Goal: Register for event/course

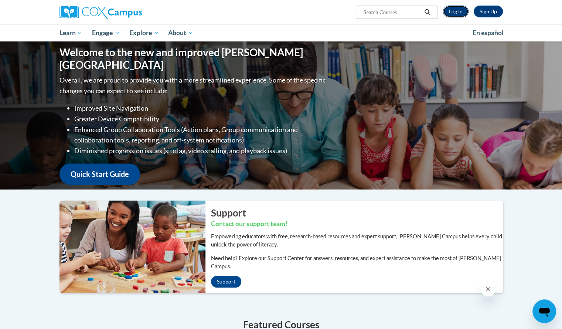
click at [461, 12] on link "Log In" at bounding box center [456, 12] width 26 height 12
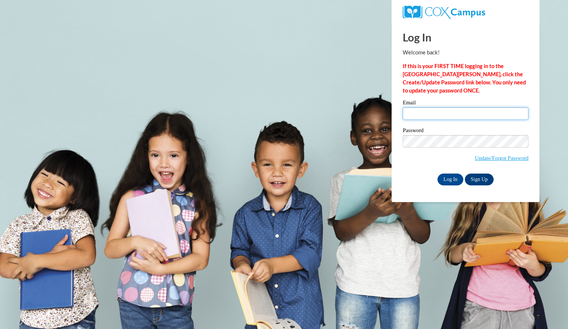
click at [442, 117] on input "Email" at bounding box center [466, 113] width 126 height 13
type input "vangpahua@aasd.k12.wi.us"
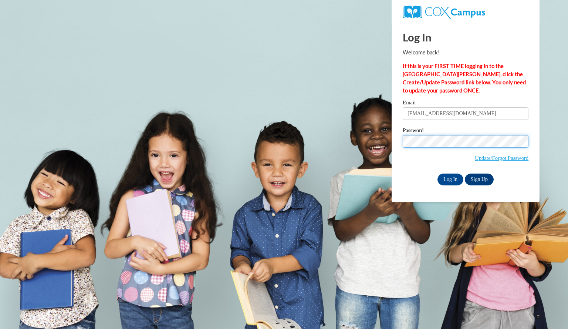
click at [437, 173] on input "Log In" at bounding box center [450, 179] width 26 height 12
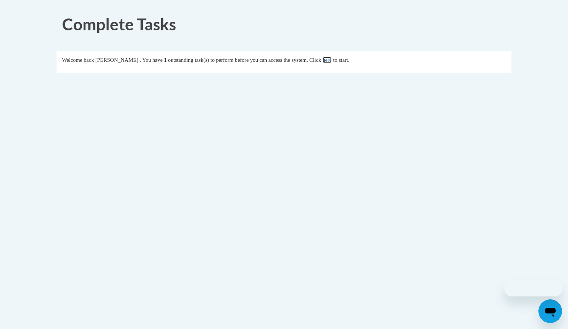
click at [332, 62] on link "here" at bounding box center [326, 60] width 9 height 6
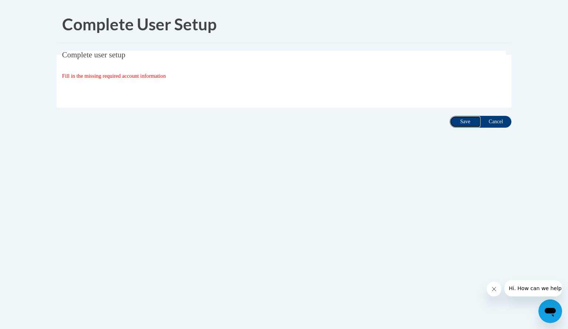
click at [459, 122] on input "Save" at bounding box center [464, 122] width 31 height 12
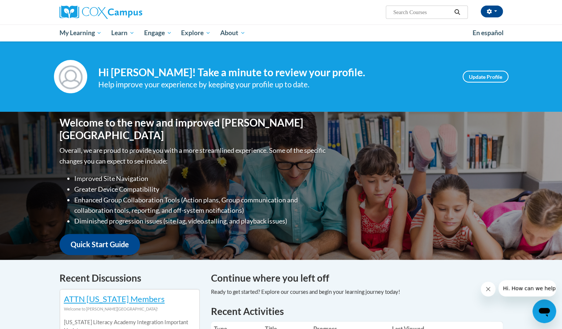
click at [418, 11] on input "Search..." at bounding box center [422, 12] width 59 height 9
type input "reading comprehension"
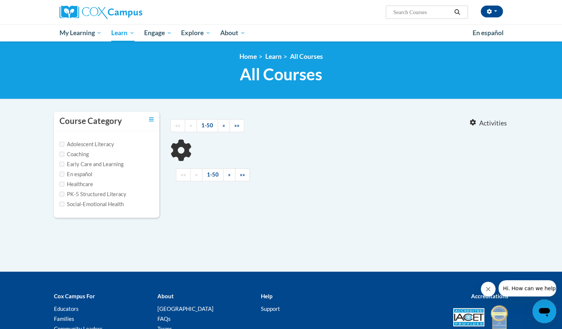
type input "reading comprehension"
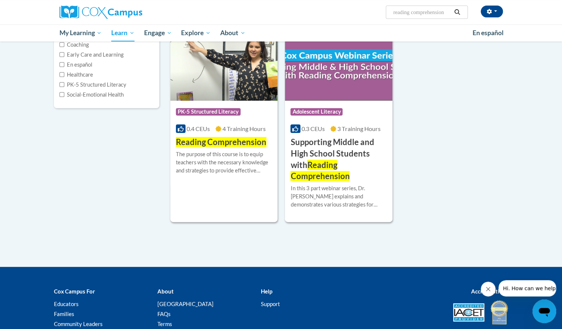
scroll to position [111, 0]
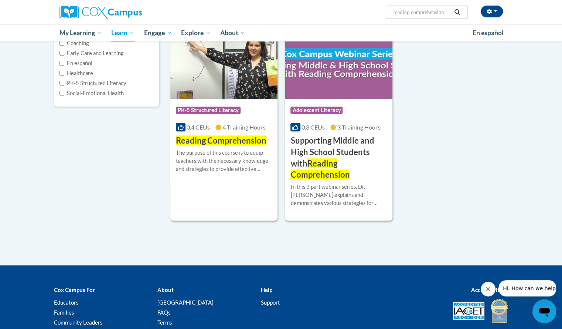
click at [248, 142] on span "Reading Comprehension" at bounding box center [221, 140] width 91 height 10
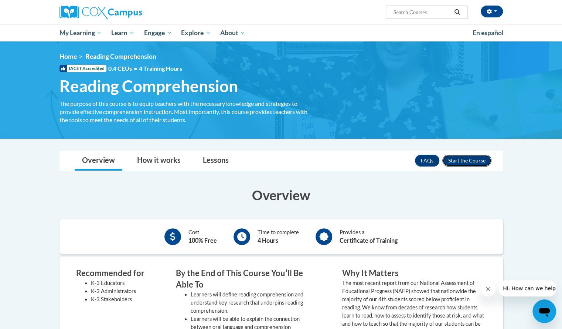
click at [461, 162] on button "Enroll" at bounding box center [466, 161] width 49 height 12
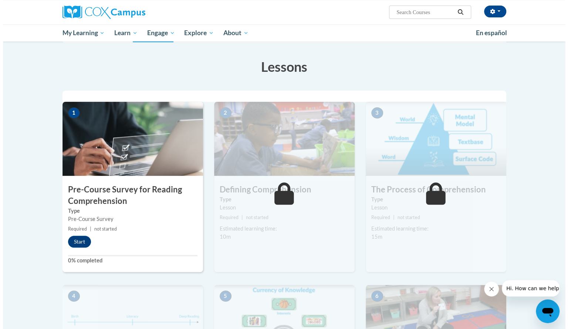
scroll to position [74, 0]
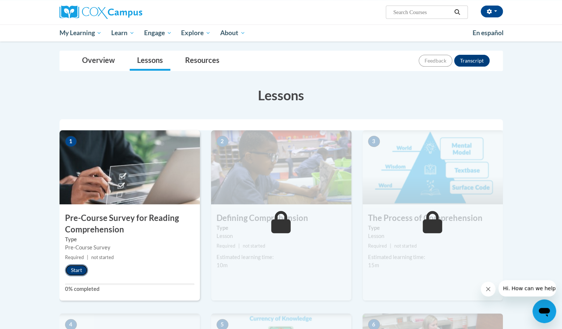
click at [72, 270] on button "Start" at bounding box center [76, 270] width 23 height 12
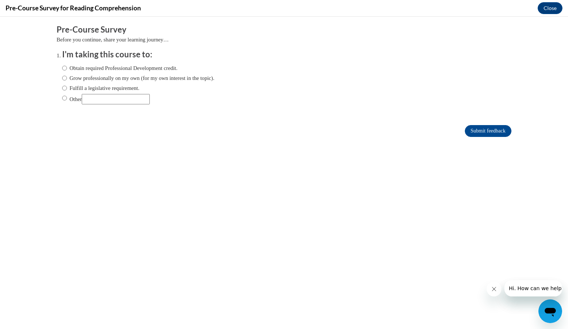
scroll to position [0, 0]
click at [96, 88] on label "Fulfill a legislative requirement." at bounding box center [100, 88] width 77 height 8
click at [67, 88] on input "Fulfill a legislative requirement." at bounding box center [64, 88] width 5 height 8
radio input "true"
click at [476, 133] on input "Submit feedback" at bounding box center [488, 131] width 47 height 12
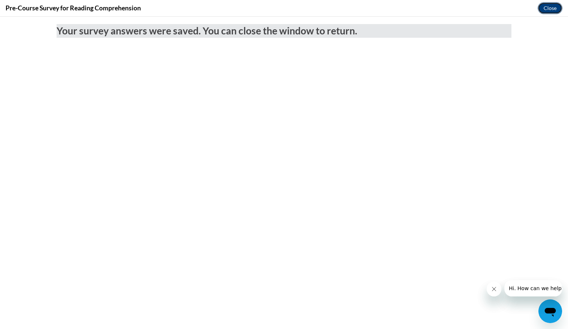
click at [551, 7] on button "Close" at bounding box center [549, 8] width 25 height 12
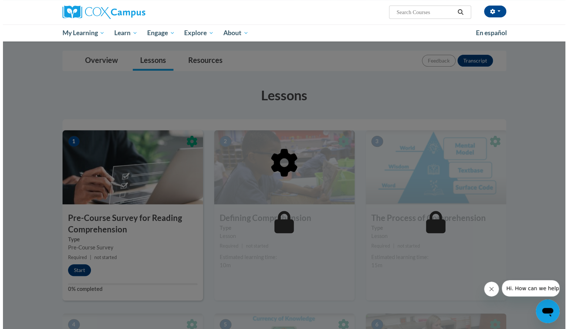
scroll to position [111, 0]
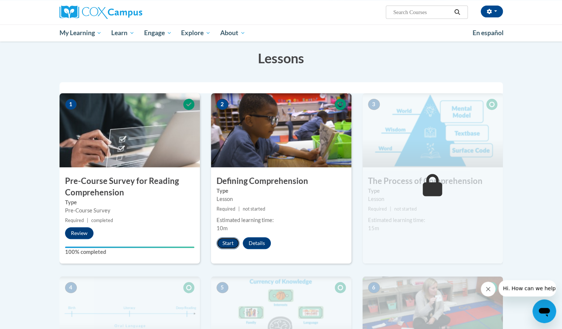
click at [226, 244] on button "Start" at bounding box center [228, 243] width 23 height 12
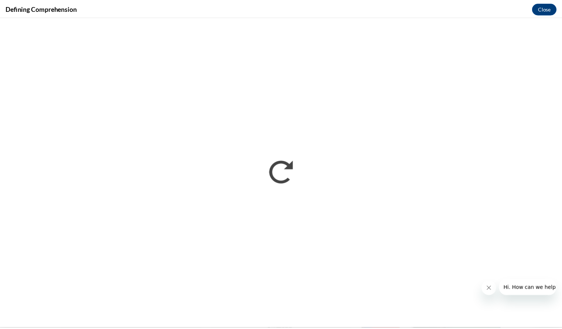
scroll to position [0, 0]
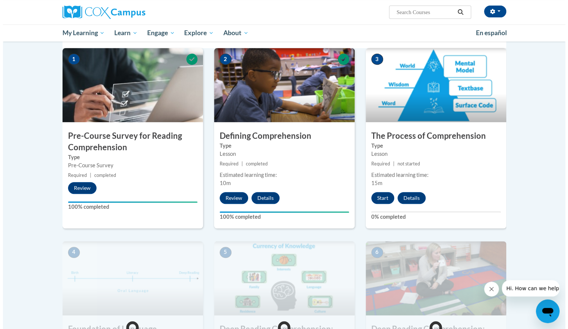
scroll to position [148, 0]
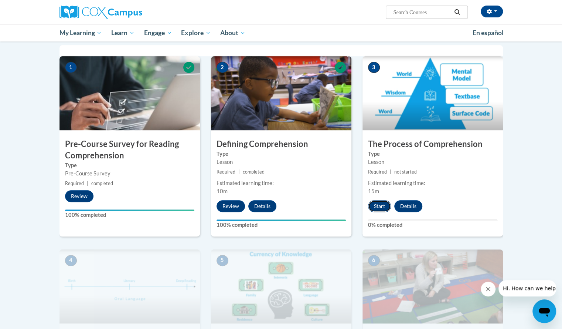
click at [380, 203] on button "Start" at bounding box center [379, 206] width 23 height 12
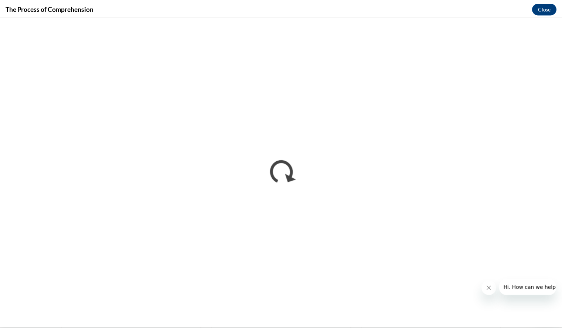
scroll to position [0, 0]
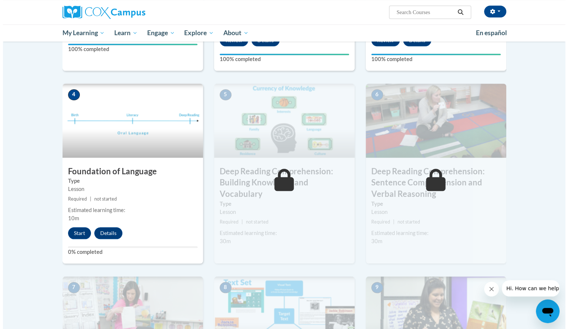
scroll to position [333, 0]
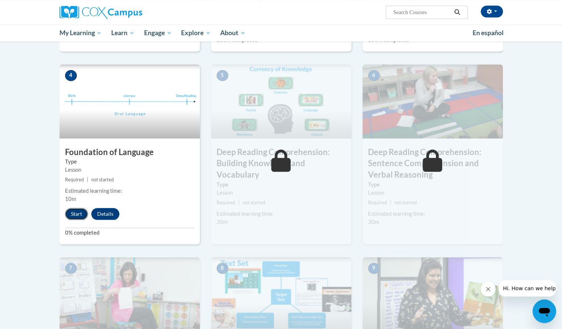
click at [75, 213] on button "Start" at bounding box center [76, 214] width 23 height 12
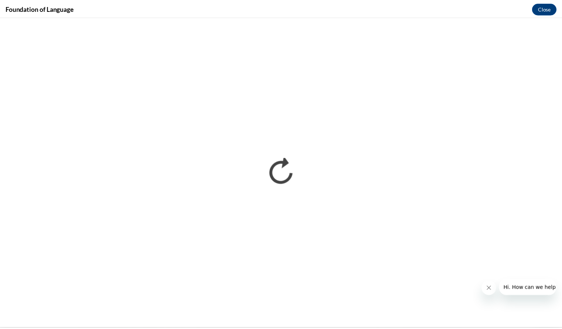
scroll to position [0, 0]
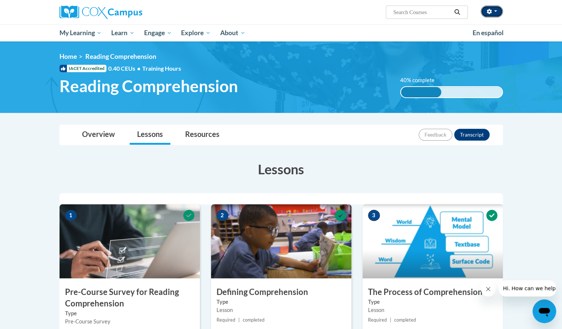
click at [495, 10] on button "button" at bounding box center [492, 12] width 22 height 12
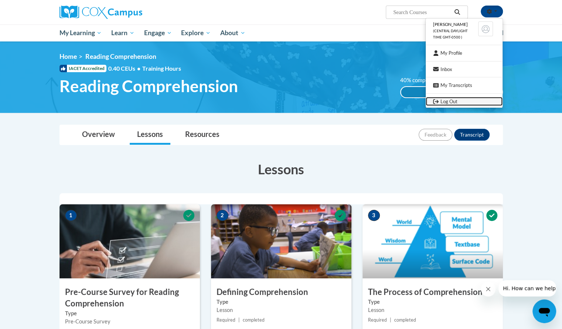
click at [452, 101] on link "Log Out" at bounding box center [464, 101] width 77 height 9
